Goal: Task Accomplishment & Management: Complete application form

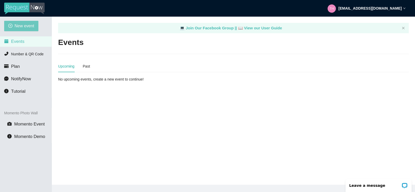
click at [17, 25] on span "New event" at bounding box center [25, 26] width 20 height 6
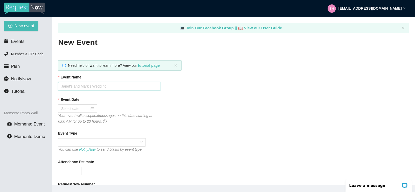
click at [70, 86] on input "Event Name" at bounding box center [109, 86] width 102 height 8
type input "UHS 40th High School Graduation"
click at [90, 109] on div at bounding box center [77, 109] width 33 height 6
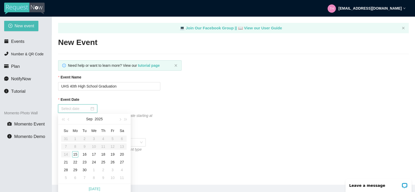
click at [77, 109] on input "Event Date" at bounding box center [75, 109] width 28 height 6
type input "[DATE]"
click at [123, 154] on div "20" at bounding box center [122, 154] width 6 height 6
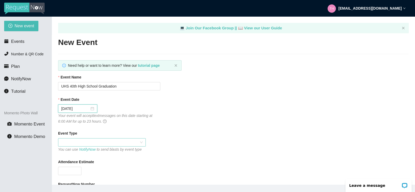
click at [66, 141] on span at bounding box center [101, 142] width 81 height 8
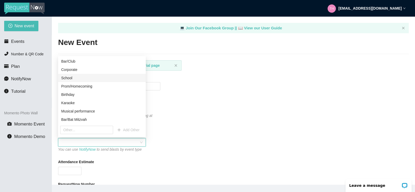
click at [65, 79] on div "School" at bounding box center [101, 78] width 81 height 6
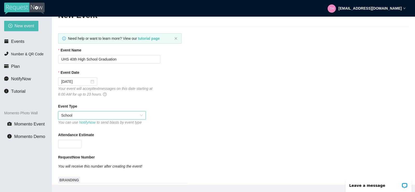
scroll to position [52, 0]
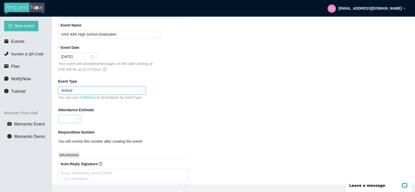
click at [67, 118] on input "Attendance Estimate" at bounding box center [69, 119] width 23 height 8
type input "80"
click at [182, 109] on div "Attendance Estimate" at bounding box center [233, 111] width 351 height 8
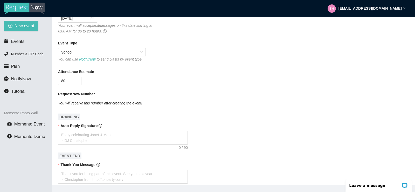
scroll to position [104, 0]
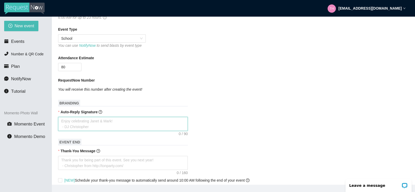
click at [69, 126] on textarea "Auto-Reply Signature" at bounding box center [123, 124] width 130 height 14
type textarea "T"
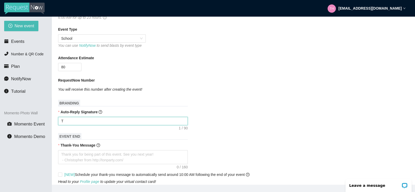
type textarea "Th"
type textarea "Tha"
type textarea "Than"
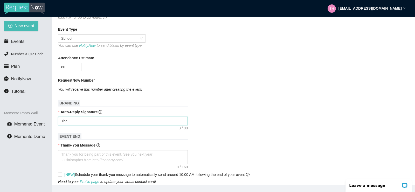
type textarea "Than"
type textarea "Thank"
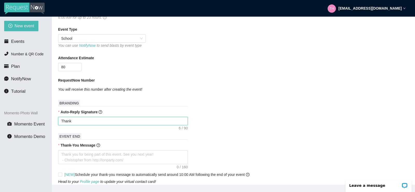
type textarea "Thank y"
type textarea "Thank yo"
type textarea "Thank you"
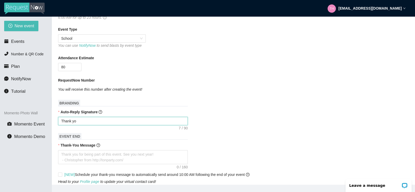
type textarea "Thank you"
type textarea "Thank you f"
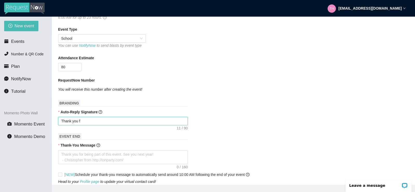
type textarea "Thank you fo"
type textarea "Thank you for"
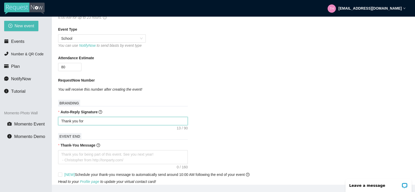
type textarea "Thank you for"
type textarea "Thank you for y"
type textarea "Thank you for yo"
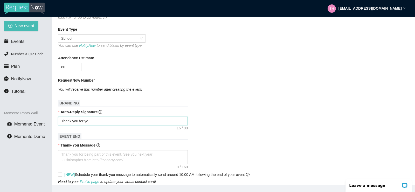
type textarea "Thank you for you"
type textarea "Thank you for your"
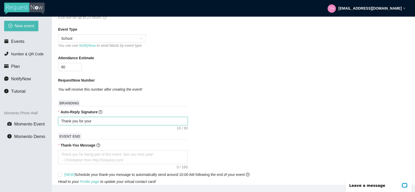
type textarea "Thank you for your"
type textarea "Thank you for your s"
type textarea "Thank you for your so"
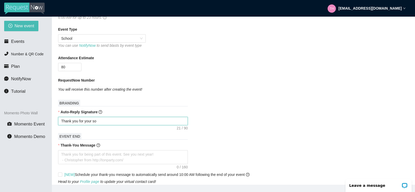
type textarea "Thank you for your son"
type textarea "Thank you for your song"
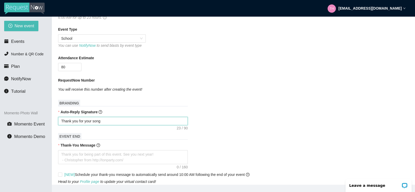
type textarea "Thank you for your song"
type textarea "Thank you for your song r"
type textarea "Thank you for your song re"
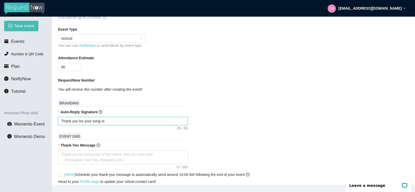
type textarea "Thank you for your song req"
type textarea "Thank you for your song requ"
type textarea "Thank you for your song reque"
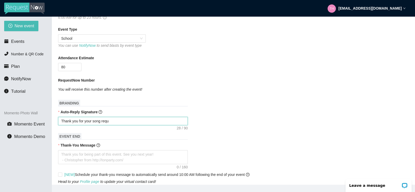
type textarea "Thank you for your song reque"
type textarea "Thank you for your song reques"
type textarea "Thank you for your song request"
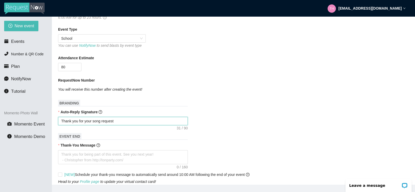
type textarea "Thank you for your song request."
click at [61, 121] on textarea "Thank you for your song request." at bounding box center [123, 121] width 130 height 8
type textarea "RThank you for your song request."
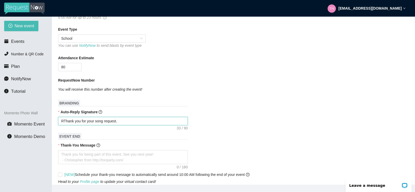
type textarea "ReThank you for your song request."
type textarea "RecThank you for your song request."
type textarea "ReceThank you for your song request."
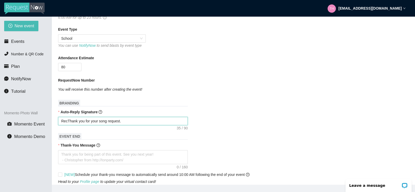
type textarea "ReceThank you for your song request."
type textarea "ReceiThank you for your song request."
type textarea "ReceivThank you for your song request."
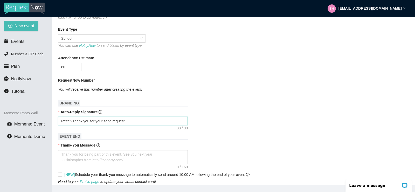
type textarea "ReceiveThank you for your song request."
type textarea "ReceivedThank you for your song request."
type textarea "Received.Thank you for your song request."
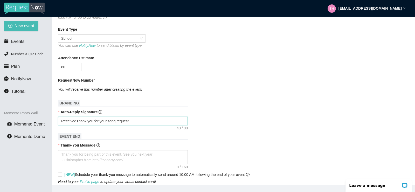
type textarea "Received.Thank you for your song request."
type textarea "Received. Thank you for your song request."
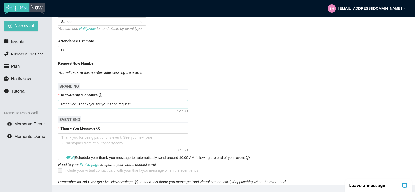
scroll to position [156, 0]
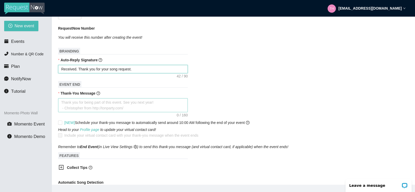
type textarea "Received. Thank you for your song request."
click at [72, 106] on textarea "Thank-You Message" at bounding box center [123, 105] width 130 height 14
type textarea "T"
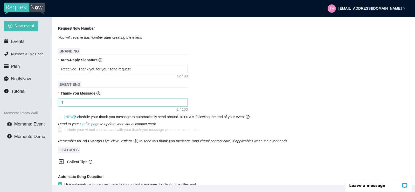
type textarea "Th"
type textarea "Tha"
type textarea "Than"
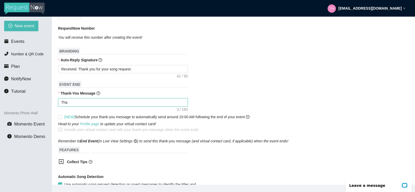
type textarea "Than"
type textarea "Thank"
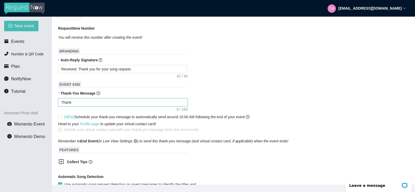
type textarea "Thank y"
type textarea "Thank yo"
type textarea "Thank you"
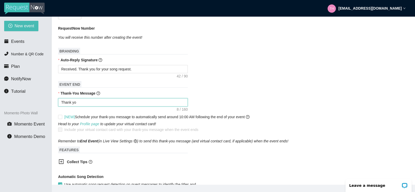
type textarea "Thank you"
type textarea "Thank you f"
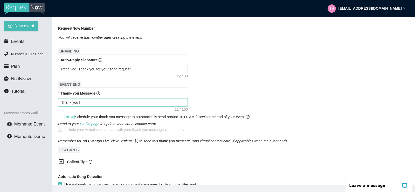
type textarea "Thank you fo"
type textarea "Thank you for"
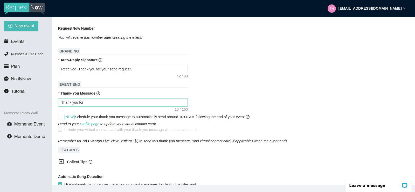
type textarea "Thank you for"
type textarea "Thank you for p"
type textarea "Thank you for pa"
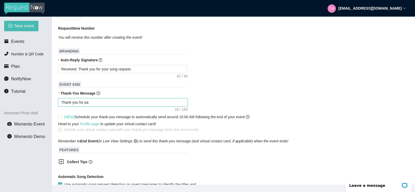
type textarea "Thank you for par"
type textarea "Thank you for part"
type textarea "Thank you for parti"
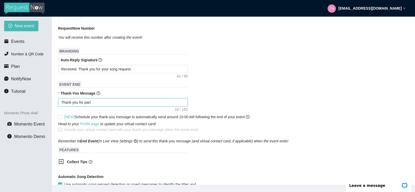
type textarea "Thank you for parti"
type textarea "Thank you for partic"
type textarea "Thank you for partici"
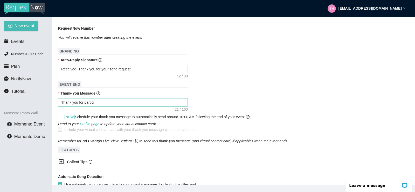
type textarea "Thank you for particip"
type textarea "Thank you for participa"
type textarea "Thank you for participat"
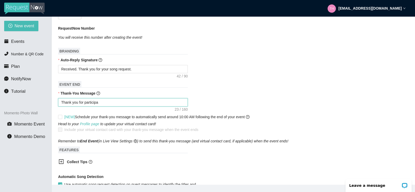
type textarea "Thank you for participat"
type textarea "Thank you for participati"
type textarea "Thank you for participatin"
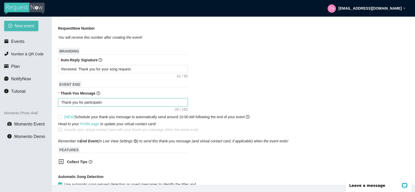
type textarea "Thank you for participating"
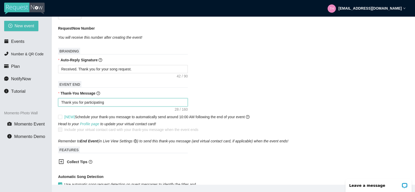
type textarea "Thank you for participating"
type textarea "Thank you for participatin"
type textarea "Thank you for participating"
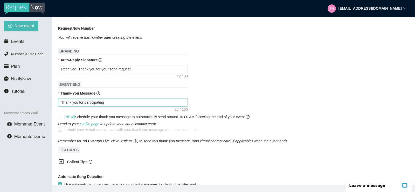
type textarea "Thank you for participating."
type textarea "Thank you for participating. B"
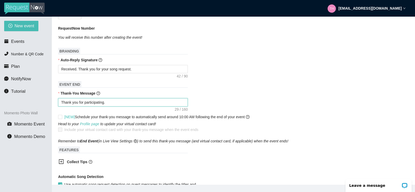
type textarea "Thank you for participating. B"
type textarea "Thank you for participating. Br"
type textarea "Thank you for participating. Bri"
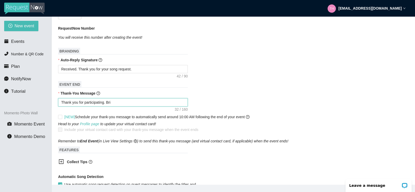
type textarea "Thank you for participating. [GEOGRAPHIC_DATA]"
type textarea "Thank you for participating. [PERSON_NAME]"
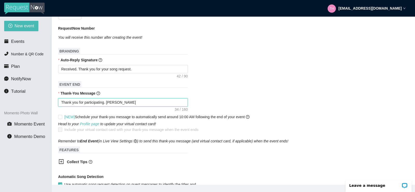
type textarea "Thank you for participating. [PERSON_NAME]"
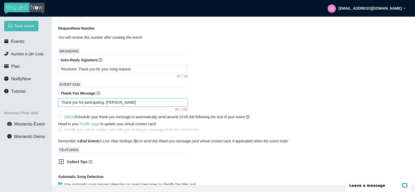
type textarea "Thank you for participating. [PERSON_NAME]"
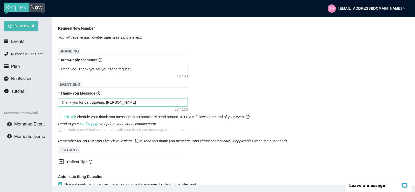
type textarea "Thank you for participating. [PERSON_NAME]"
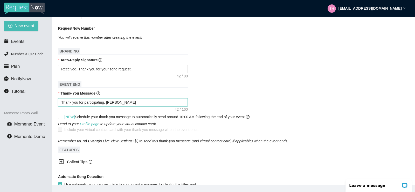
type textarea "Thank you for participating. [PERSON_NAME] 2"
type textarea "Thank you for participating. [PERSON_NAME] 21"
type textarea "Thank you for participating. [PERSON_NAME] 217"
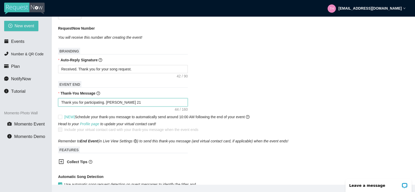
type textarea "Thank you for participating. [PERSON_NAME] 217"
type textarea "Thank you for participating. [PERSON_NAME] 217-"
type textarea "Thank you for participating. [PERSON_NAME] 217-4"
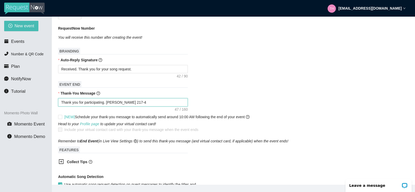
type textarea "Thank you for participating. [PERSON_NAME] 217-41"
type textarea "Thank you for participating. [PERSON_NAME] 217-419"
type textarea "Thank you for participating. [PERSON_NAME] 217-419-"
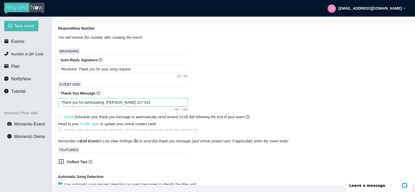
type textarea "Thank you for participating. [PERSON_NAME] 217-419-"
type textarea "Thank you for participating. [PERSON_NAME] [PHONE_NUMBER]"
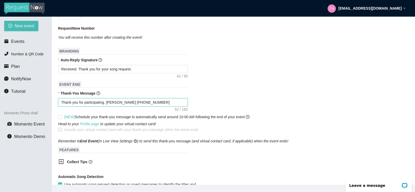
type textarea "Thank you for participating. [PERSON_NAME] [PHONE_NUMBER]"
click at [105, 103] on textarea "Thank you for participating. [PERSON_NAME] [PHONE_NUMBER]." at bounding box center [123, 102] width 130 height 8
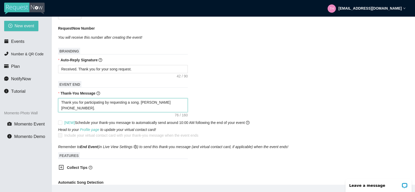
click at [110, 104] on textarea "Thank you for participating by requesting a song. [PERSON_NAME] [PHONE_NUMBER]." at bounding box center [123, 105] width 130 height 14
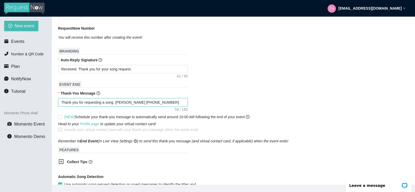
click at [113, 104] on textarea "Thank you for requesting a song. [PERSON_NAME] [PHONE_NUMBER]." at bounding box center [123, 102] width 130 height 8
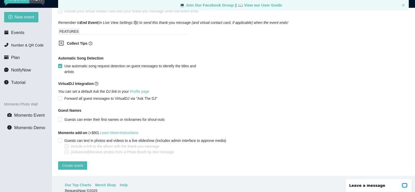
scroll to position [17, 0]
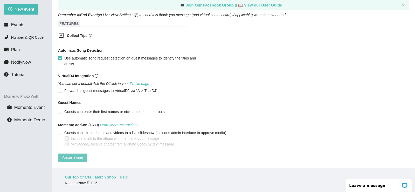
click at [69, 155] on span "Create event" at bounding box center [72, 158] width 21 height 6
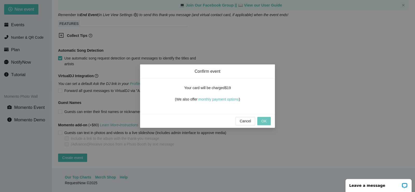
click at [263, 118] on span "OK" at bounding box center [263, 121] width 5 height 6
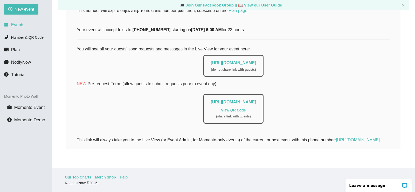
scroll to position [112, 0]
click at [17, 25] on span "Events" at bounding box center [17, 24] width 13 height 5
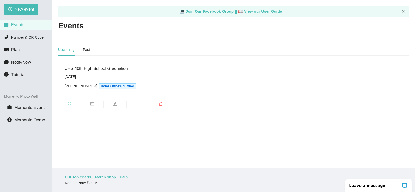
click at [157, 85] on div "[PHONE_NUMBER] Home Office's number" at bounding box center [115, 86] width 101 height 6
click at [14, 50] on span "Plan" at bounding box center [15, 49] width 9 height 5
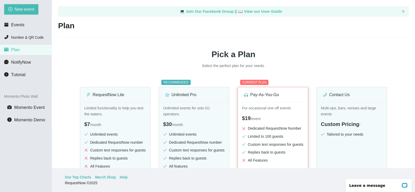
click at [281, 111] on p "For occasional one-off events" at bounding box center [273, 108] width 62 height 6
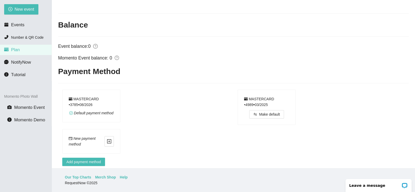
scroll to position [207, 0]
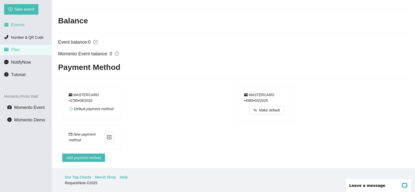
click at [17, 27] on span "Events" at bounding box center [17, 24] width 13 height 5
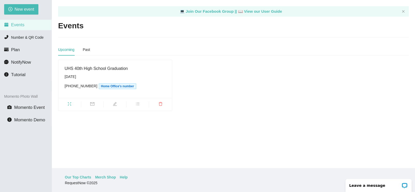
click at [196, 53] on div "Upcoming Past" at bounding box center [233, 50] width 351 height 12
click at [102, 86] on span "Home Office's number" at bounding box center [117, 86] width 37 height 6
click at [70, 104] on icon "fullscreen" at bounding box center [69, 104] width 4 height 4
